Goal: Information Seeking & Learning: Learn about a topic

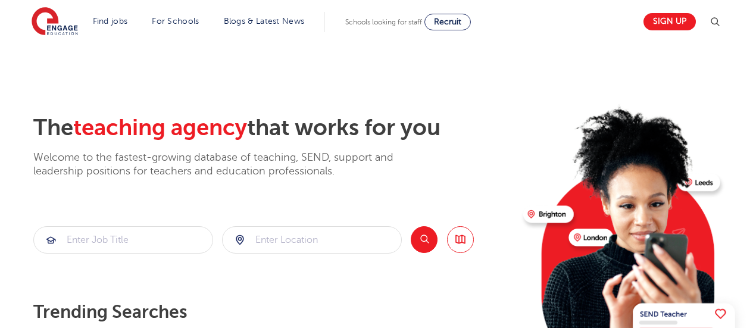
scroll to position [119, 0]
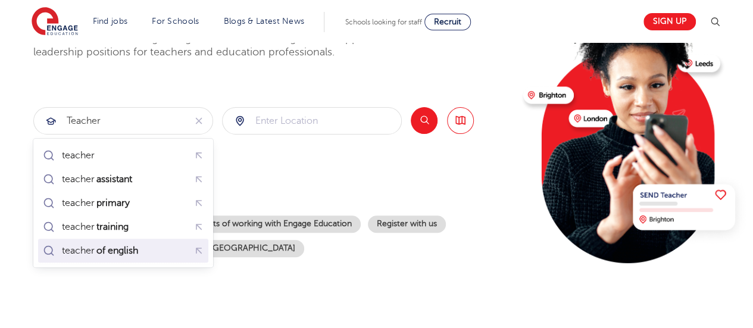
click at [124, 249] on mark "of english" at bounding box center [117, 250] width 45 height 14
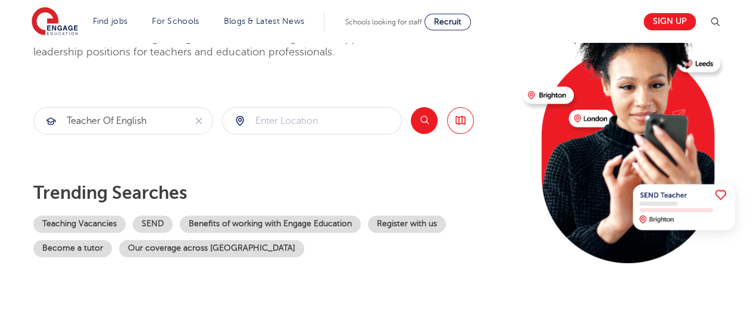
scroll to position [178, 0]
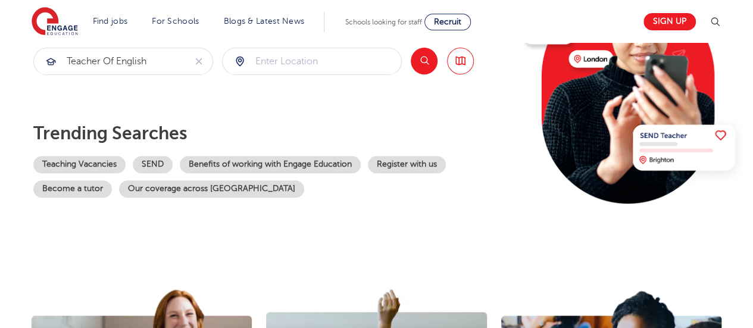
type input "teacher of english"
click at [314, 60] on input "search" at bounding box center [311, 61] width 178 height 26
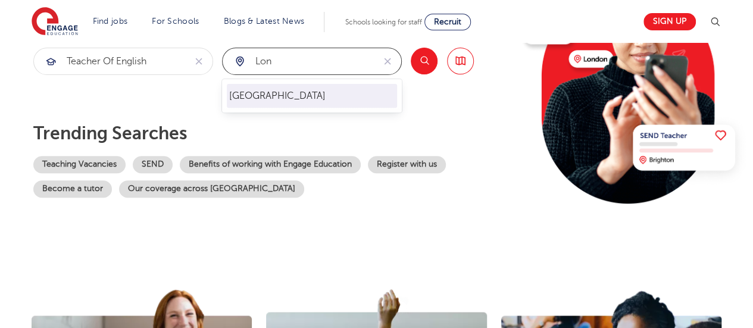
click at [252, 87] on li "London" at bounding box center [312, 96] width 170 height 24
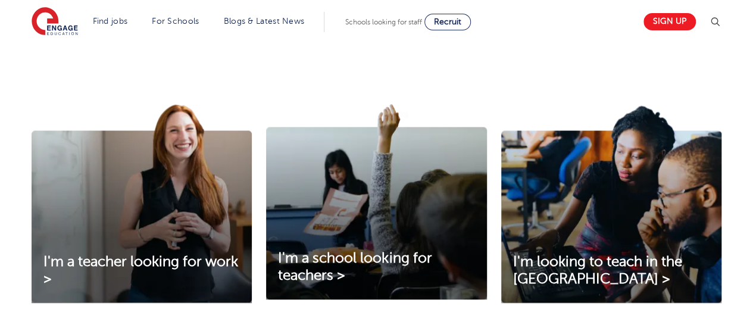
scroll to position [238, 0]
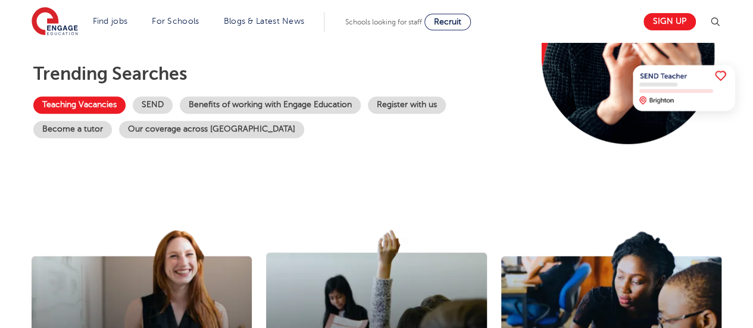
type input "London"
click at [88, 103] on link "Teaching Vacancies" at bounding box center [79, 104] width 92 height 17
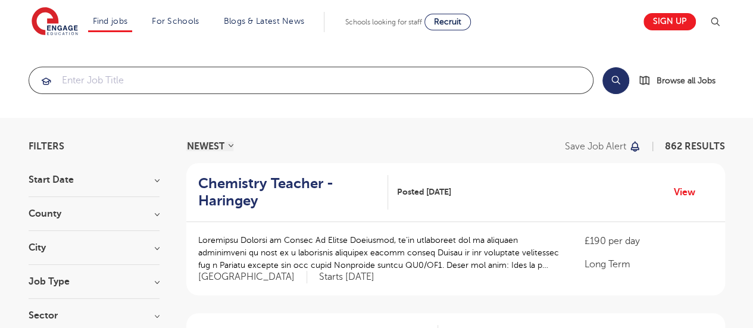
click at [153, 79] on input "search" at bounding box center [310, 80] width 563 height 26
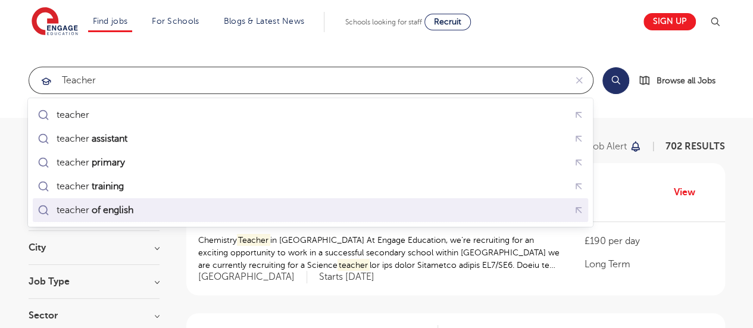
click at [156, 205] on div "teacher of english" at bounding box center [310, 210] width 550 height 18
click at [156, 206] on div "teacher of english" at bounding box center [310, 210] width 550 height 18
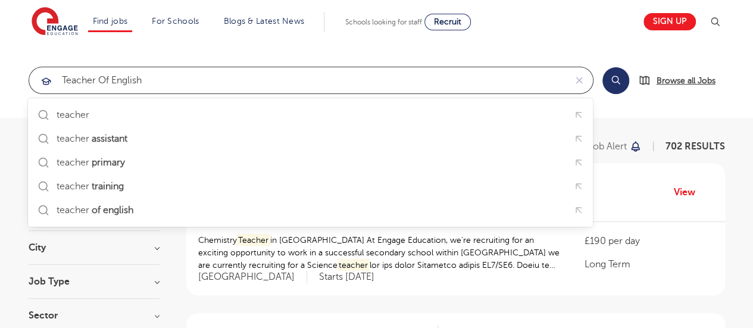
type input "teacher of english"
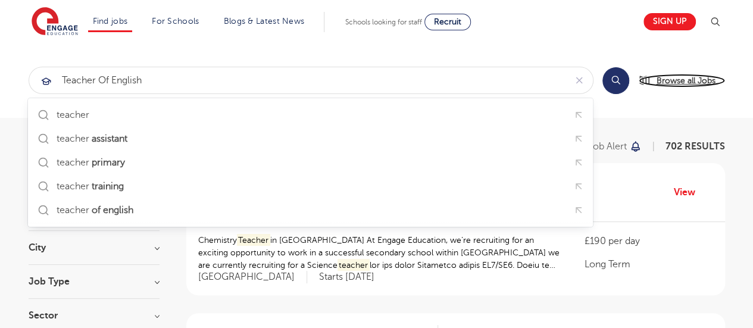
click at [684, 77] on span "Browse all Jobs" at bounding box center [685, 81] width 59 height 14
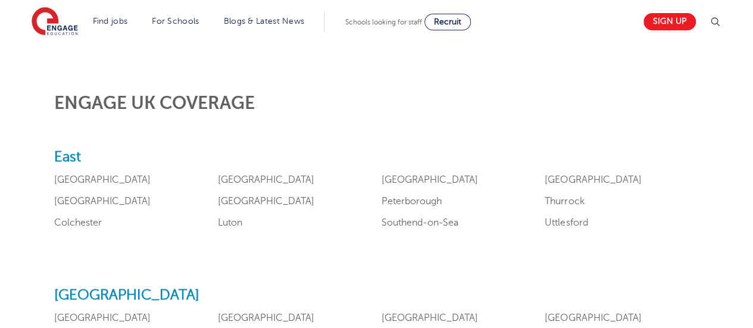
scroll to position [476, 0]
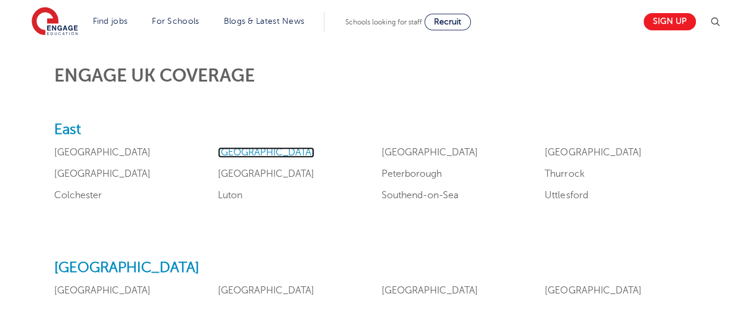
click at [231, 147] on link "Essex" at bounding box center [266, 152] width 96 height 11
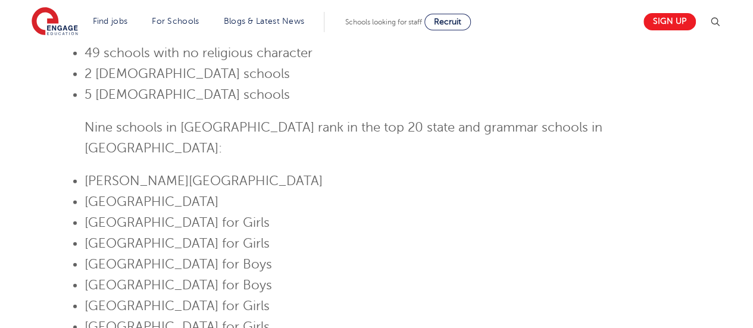
scroll to position [1428, 0]
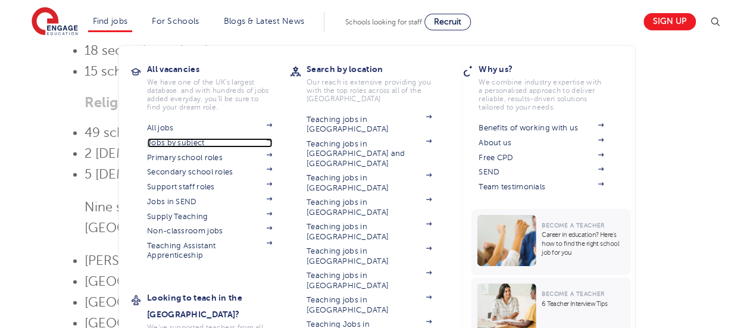
click at [184, 139] on link "Jobs by subject" at bounding box center [209, 143] width 125 height 10
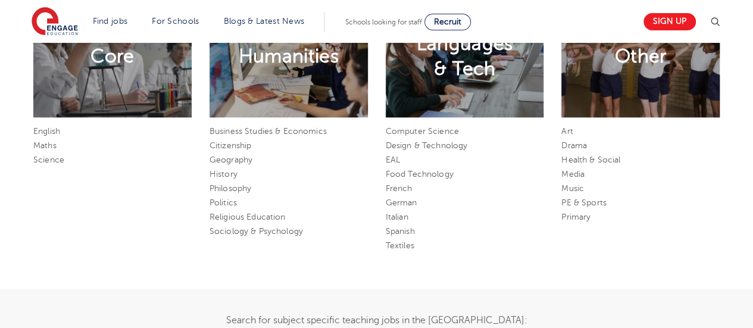
scroll to position [595, 0]
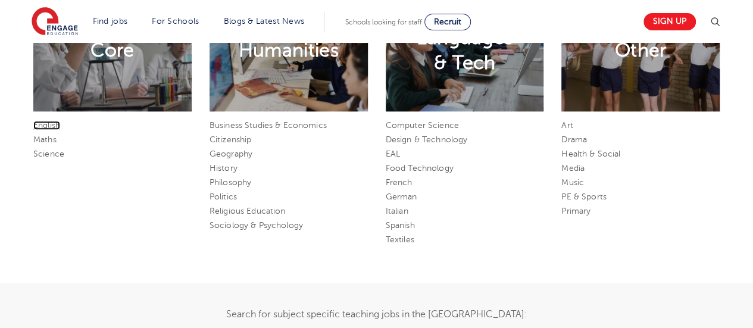
click at [52, 124] on link "English" at bounding box center [46, 125] width 27 height 9
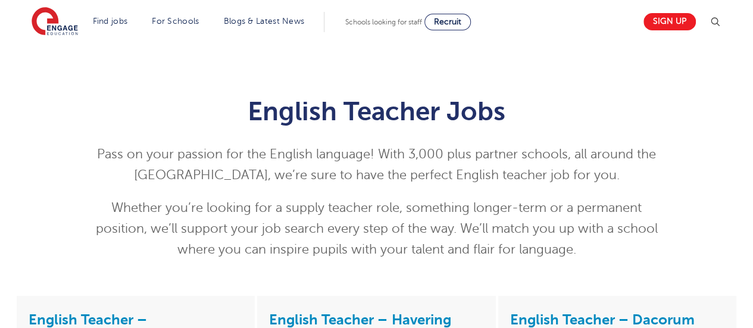
scroll to position [178, 0]
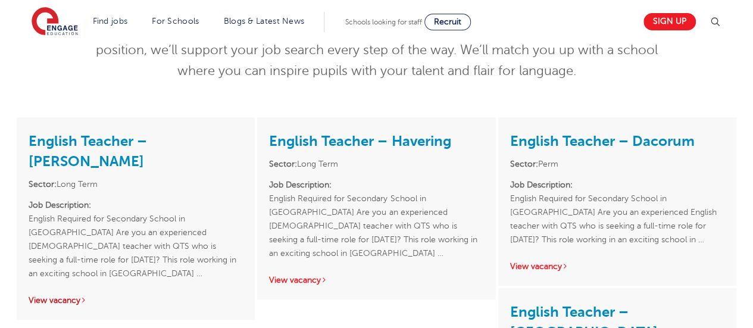
click at [64, 296] on link "View vacancy" at bounding box center [58, 300] width 58 height 9
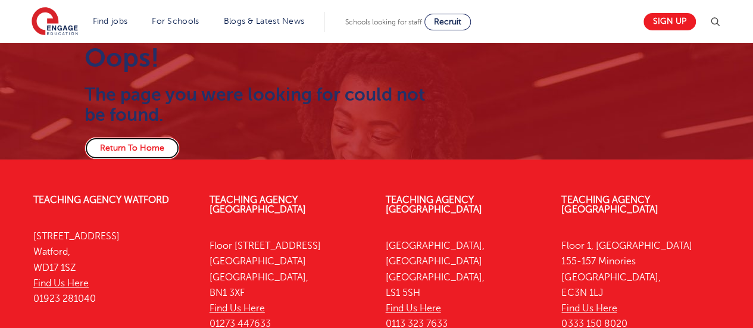
click at [139, 143] on link "Return To Home" at bounding box center [131, 148] width 95 height 23
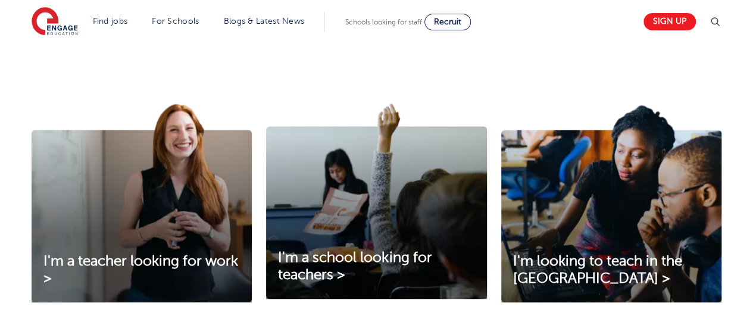
scroll to position [178, 0]
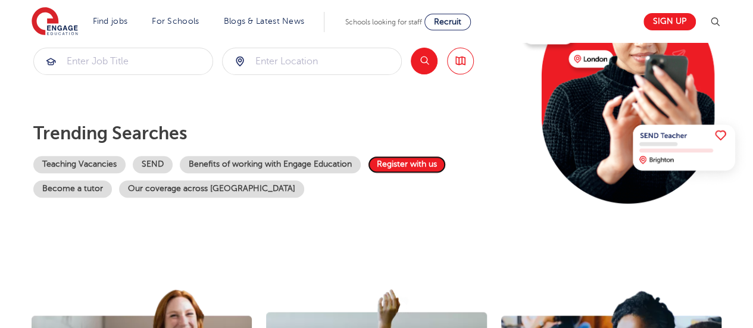
click at [407, 161] on link "Register with us" at bounding box center [407, 164] width 78 height 17
